Goal: Find contact information: Find contact information

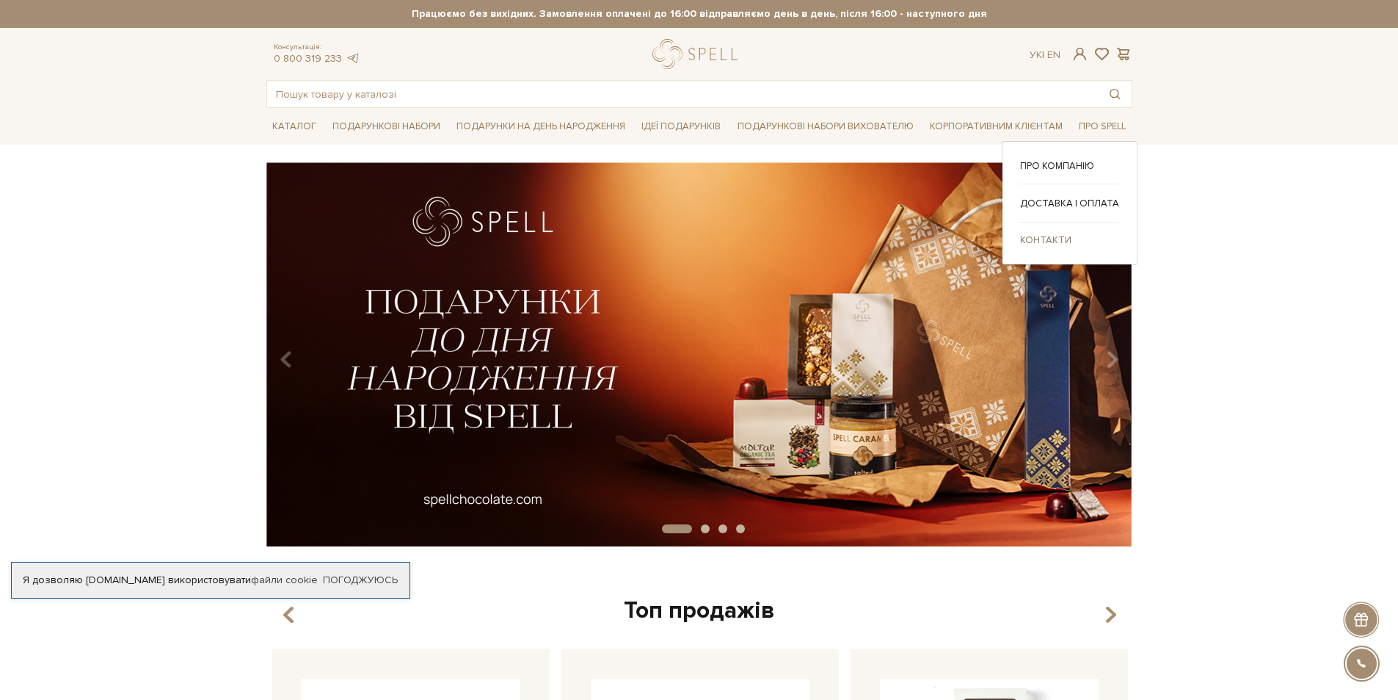
click at [1026, 245] on link "Контакти" at bounding box center [1069, 239] width 99 height 13
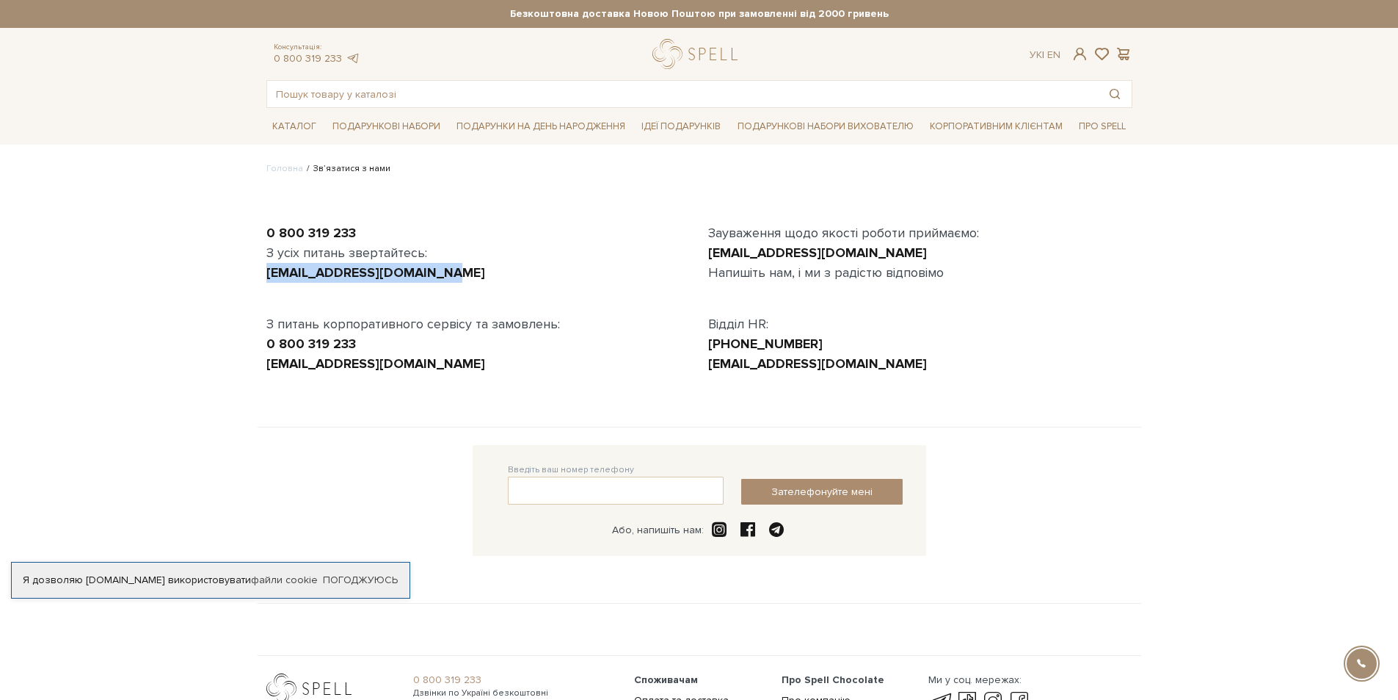
drag, startPoint x: 434, startPoint y: 270, endPoint x: 260, endPoint y: 269, distance: 174.0
click at [260, 269] on div "0 800 319 233 З усіх питань звертайтесь: [EMAIL_ADDRESS][DOMAIN_NAME] З питань …" at bounding box center [479, 298] width 442 height 150
copy link "[EMAIL_ADDRESS][DOMAIN_NAME]"
click at [347, 62] on link at bounding box center [353, 58] width 15 height 12
